Goal: Find contact information: Find contact information

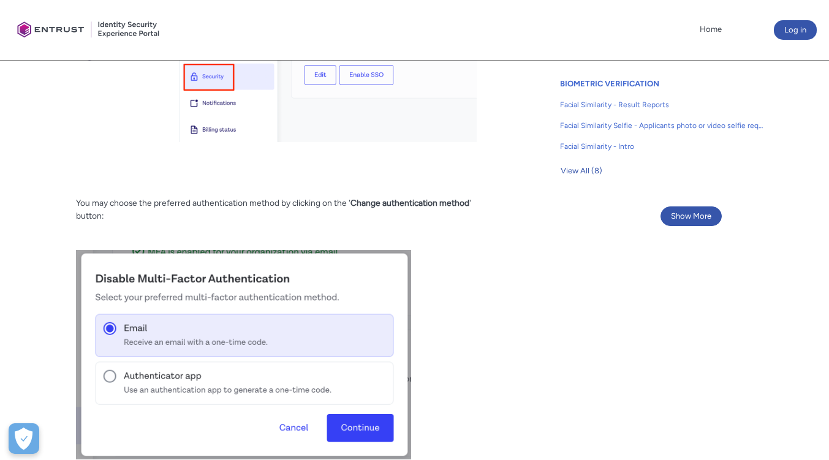
scroll to position [919, 0]
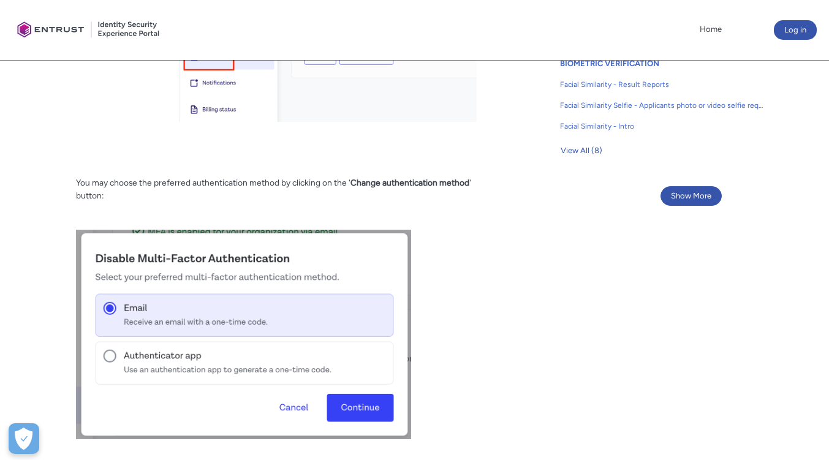
click at [112, 352] on img at bounding box center [243, 335] width 335 height 210
click at [110, 356] on img at bounding box center [243, 335] width 335 height 210
click at [181, 364] on img at bounding box center [243, 335] width 335 height 210
click at [217, 319] on img at bounding box center [243, 335] width 335 height 210
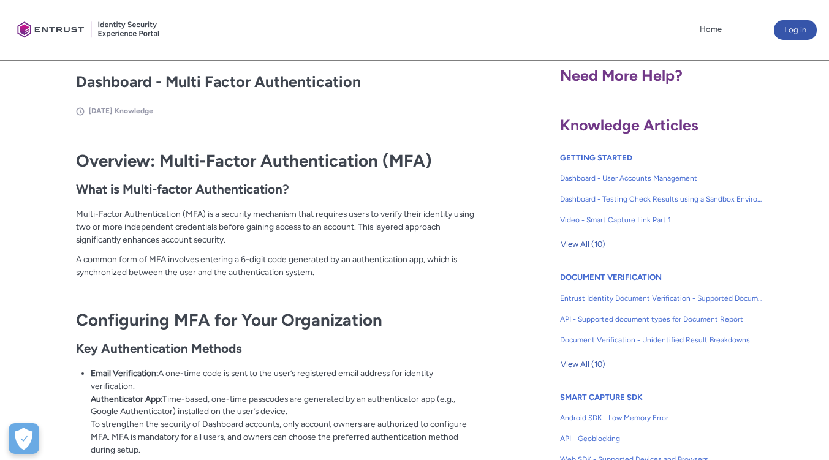
scroll to position [184, 0]
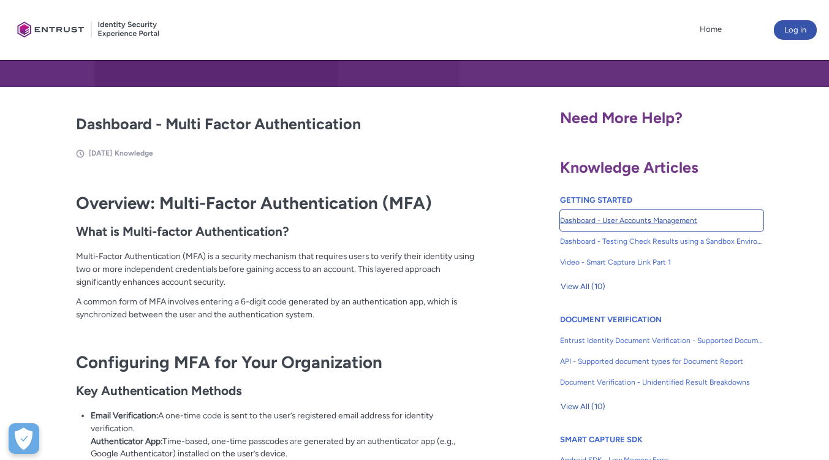
click at [636, 217] on span "Dashboard - User Accounts Management" at bounding box center [661, 220] width 203 height 11
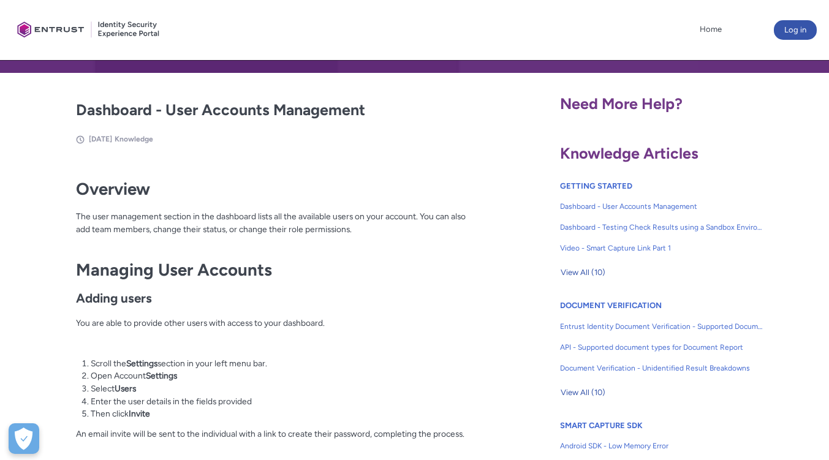
scroll to position [184, 0]
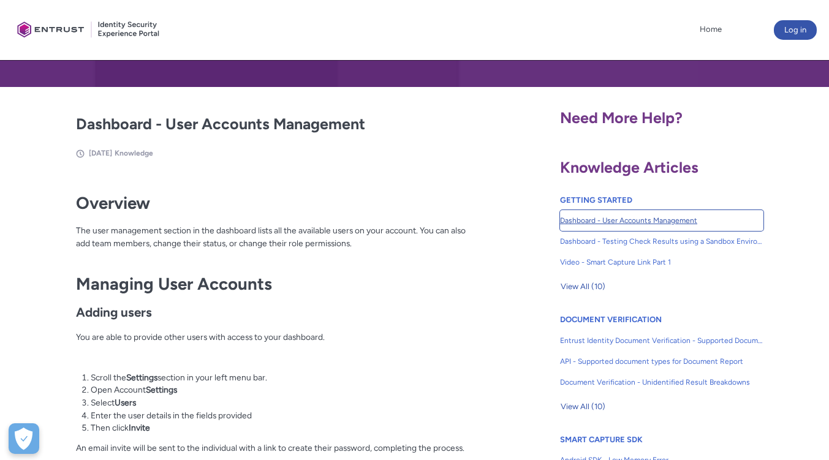
click at [618, 219] on span "Dashboard - User Accounts Management" at bounding box center [661, 220] width 203 height 11
drag, startPoint x: 798, startPoint y: 32, endPoint x: 540, endPoint y: 104, distance: 267.9
click at [797, 34] on button "Log in" at bounding box center [795, 30] width 43 height 20
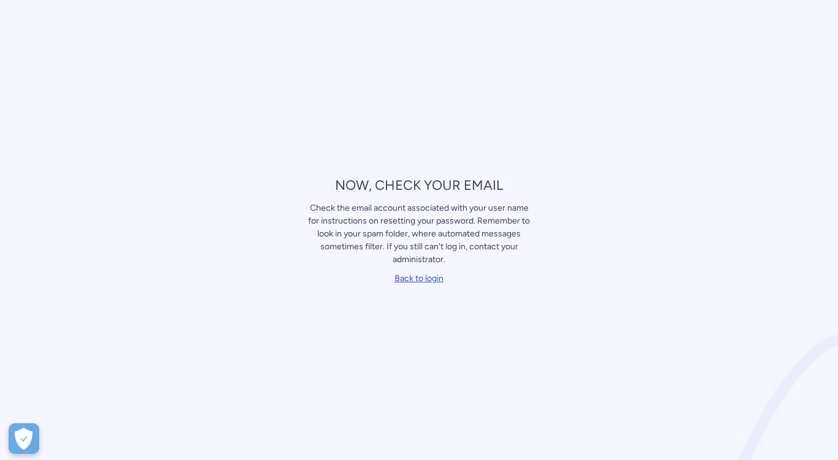
click at [426, 278] on link "Back to login" at bounding box center [419, 278] width 49 height 10
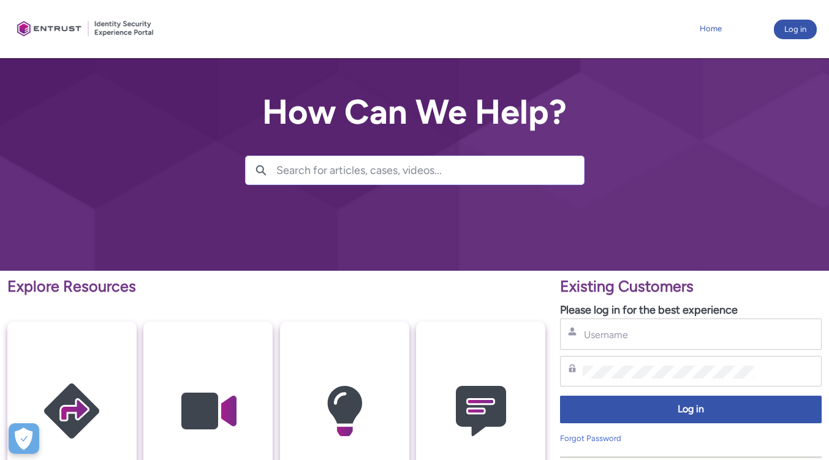
click at [703, 27] on link "Home" at bounding box center [711, 29] width 28 height 18
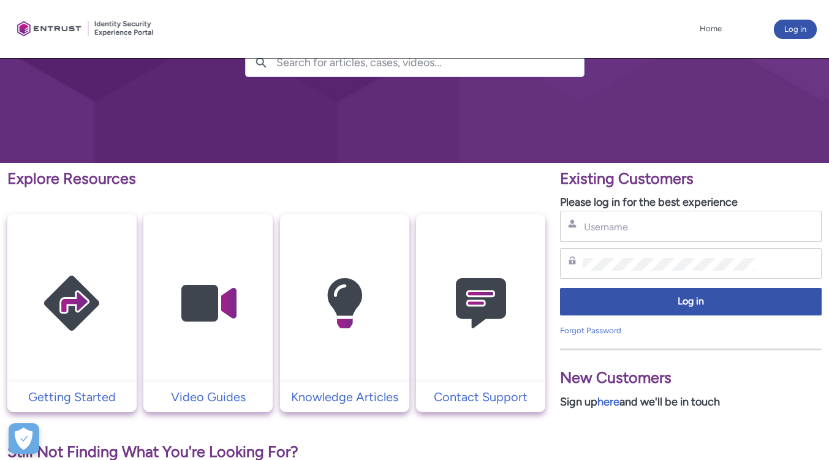
scroll to position [123, 0]
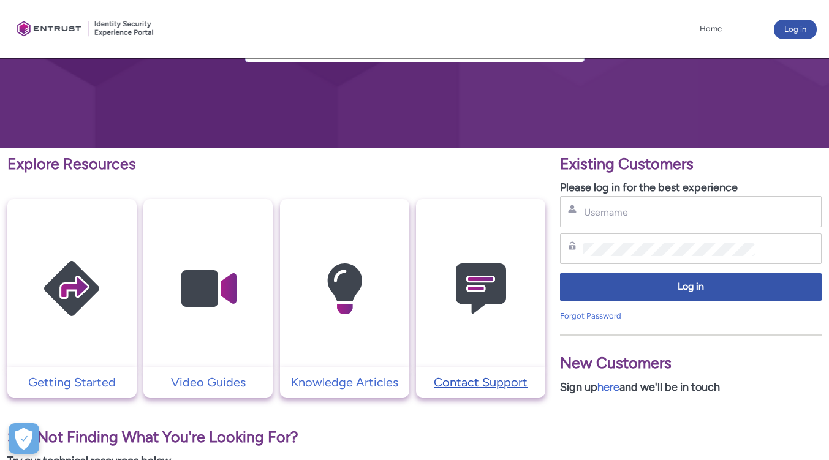
click at [496, 384] on p "Contact Support" at bounding box center [480, 382] width 117 height 18
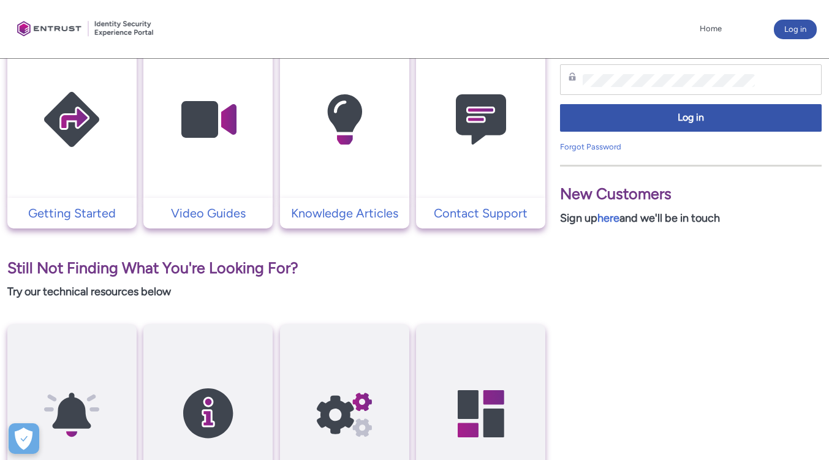
scroll to position [168, 0]
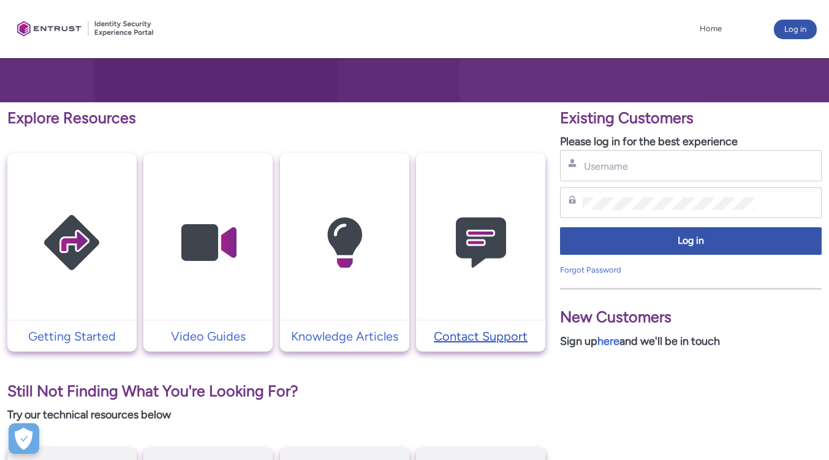
click at [483, 329] on p "Contact Support" at bounding box center [480, 336] width 117 height 18
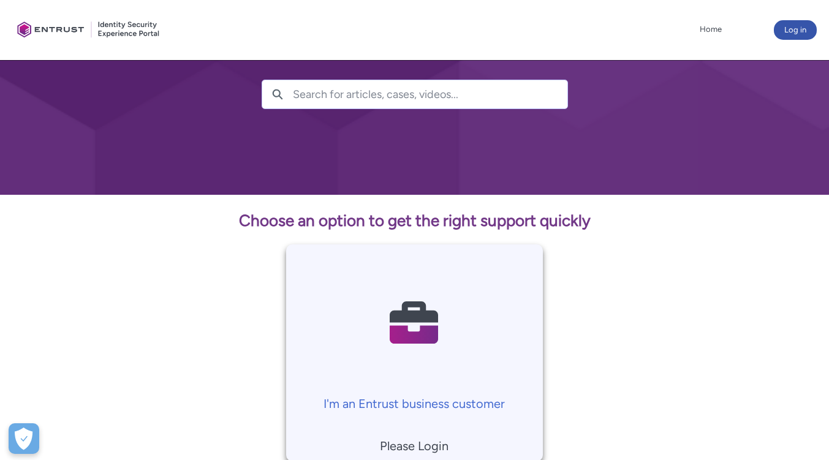
scroll to position [184, 0]
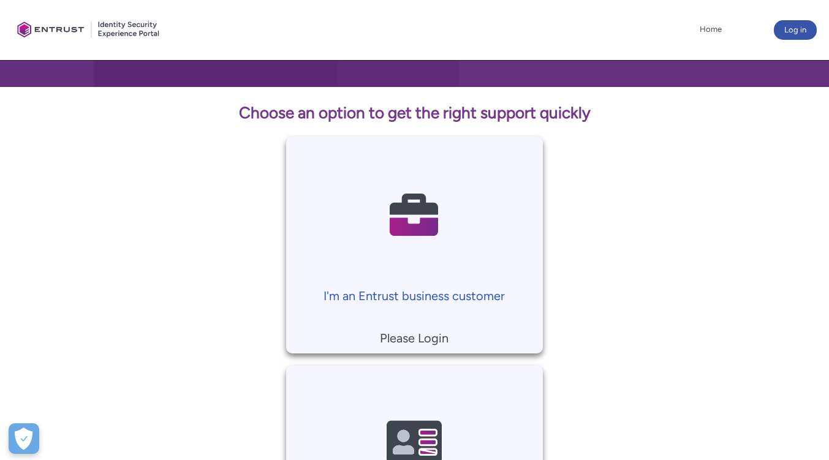
click at [423, 290] on p "I'm an Entrust business customer" at bounding box center [414, 296] width 245 height 18
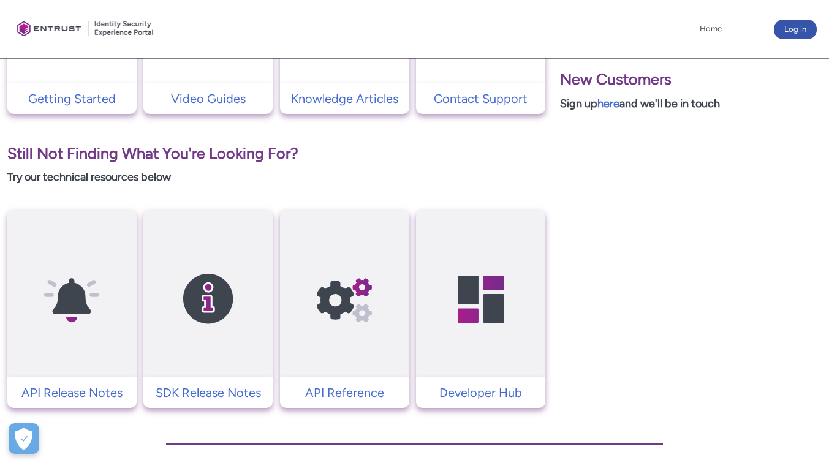
scroll to position [429, 0]
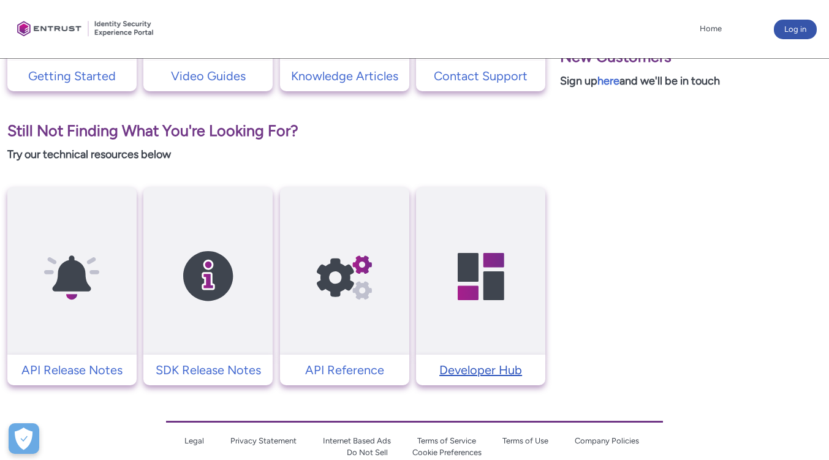
click at [486, 374] on p "Developer Hub" at bounding box center [480, 370] width 117 height 18
